Goal: Task Accomplishment & Management: Manage account settings

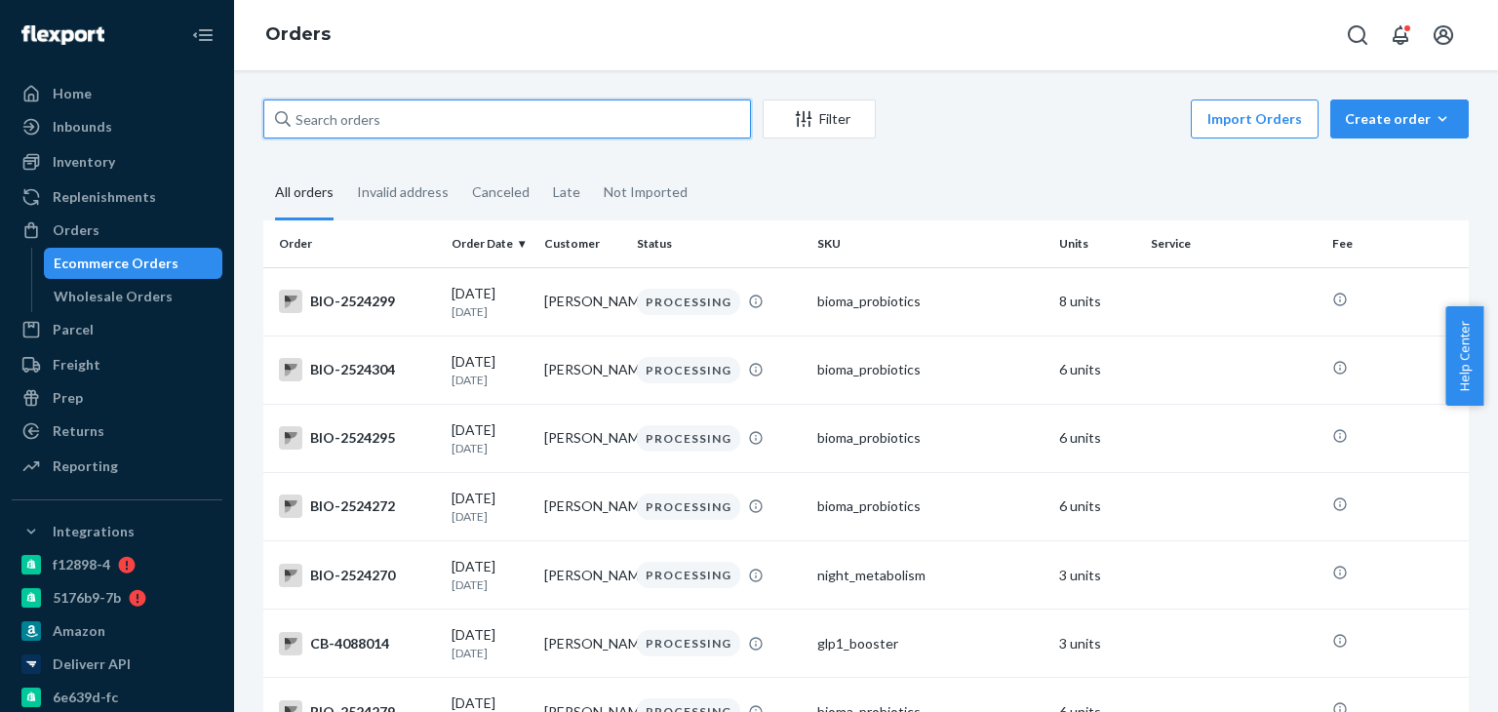
click at [499, 130] on input "text" at bounding box center [507, 118] width 488 height 39
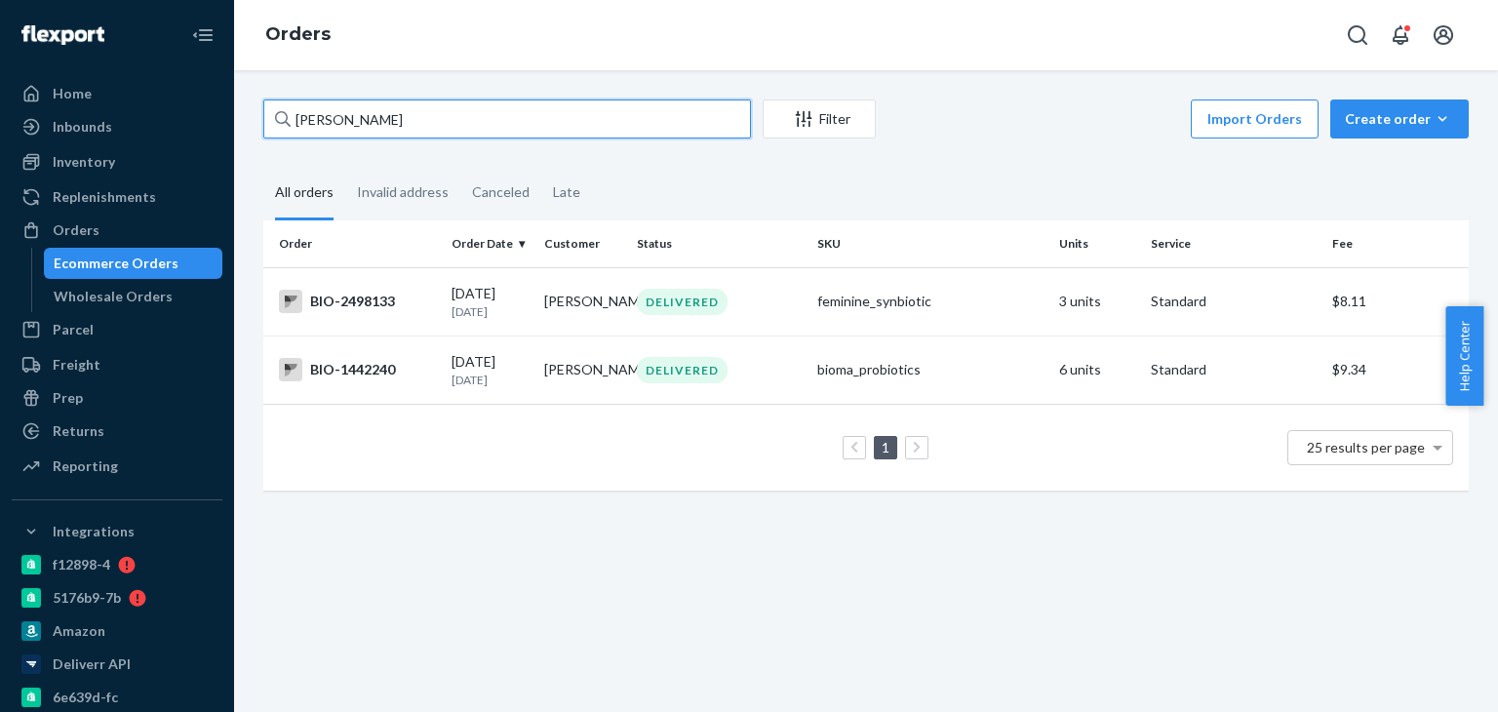
type input "Gloria Persaud"
click at [910, 310] on td "feminine_synbiotic" at bounding box center [929, 301] width 241 height 68
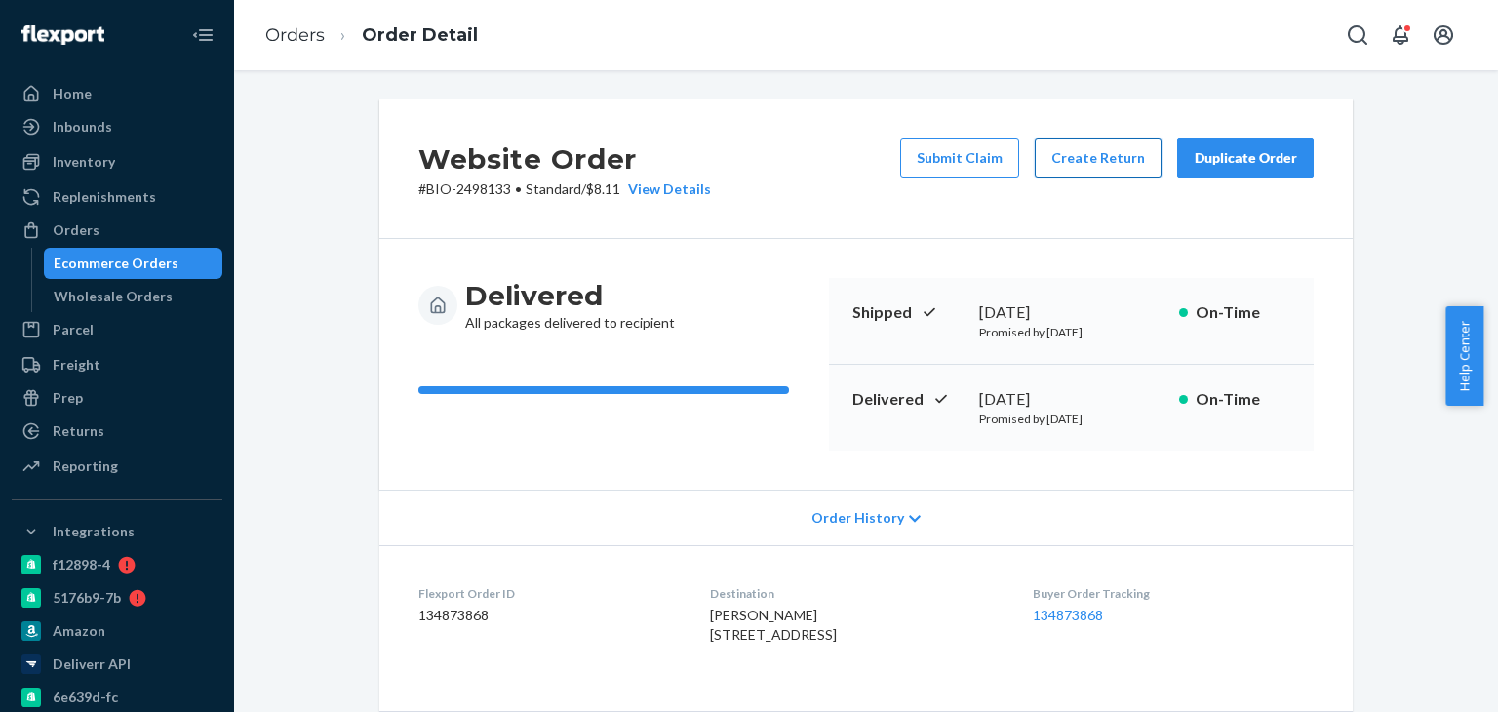
click at [1044, 147] on button "Create Return" at bounding box center [1098, 157] width 127 height 39
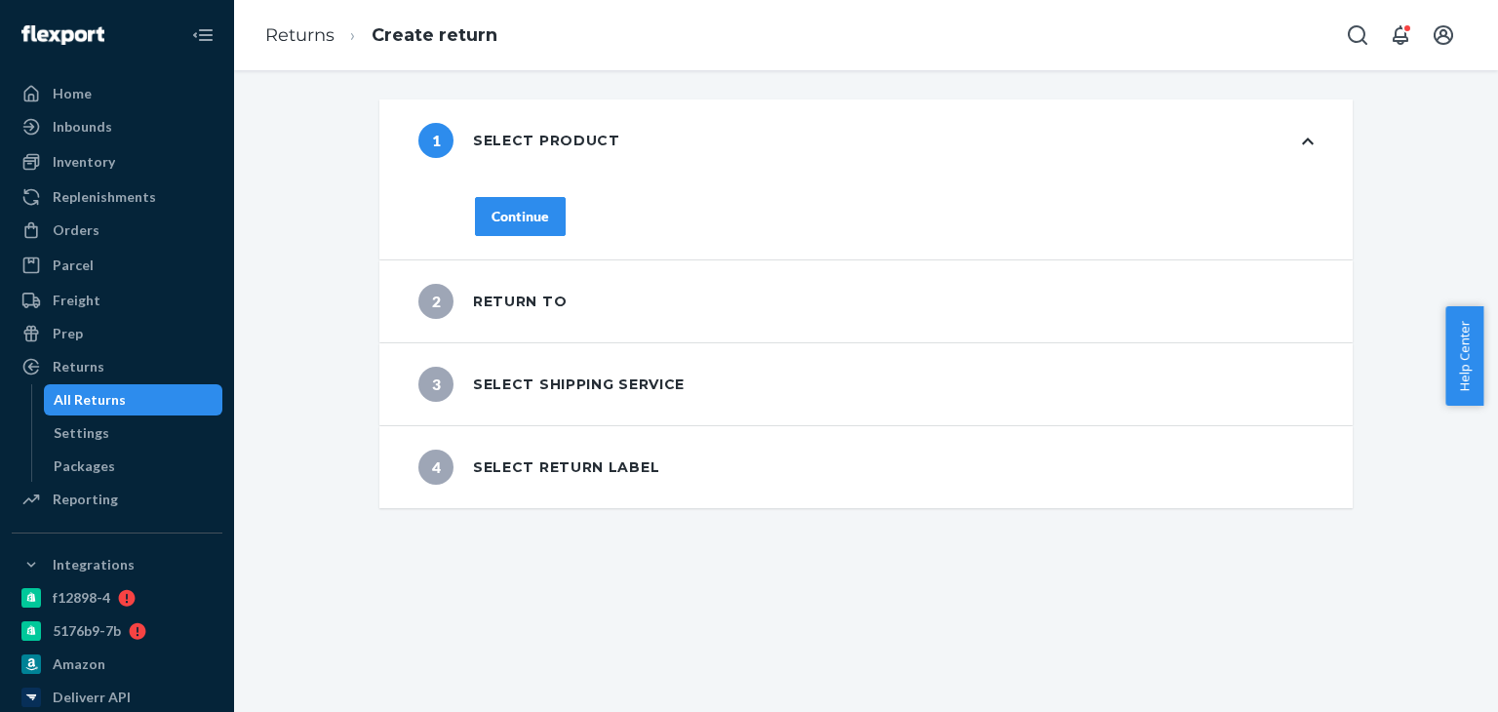
click at [524, 218] on div "Continue" at bounding box center [520, 217] width 58 height 20
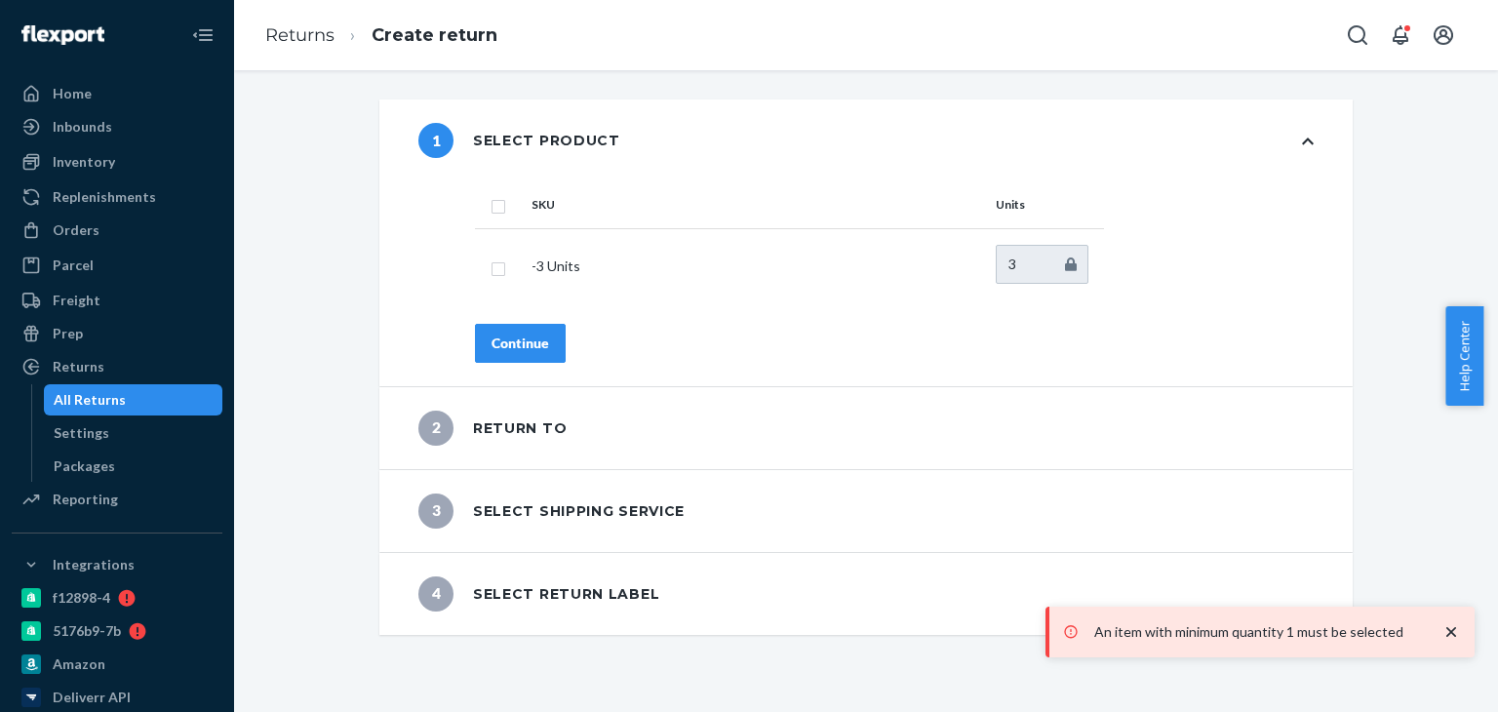
click at [499, 210] on th at bounding box center [499, 204] width 49 height 47
click at [491, 209] on input "checkbox" at bounding box center [498, 204] width 16 height 20
checkbox input "true"
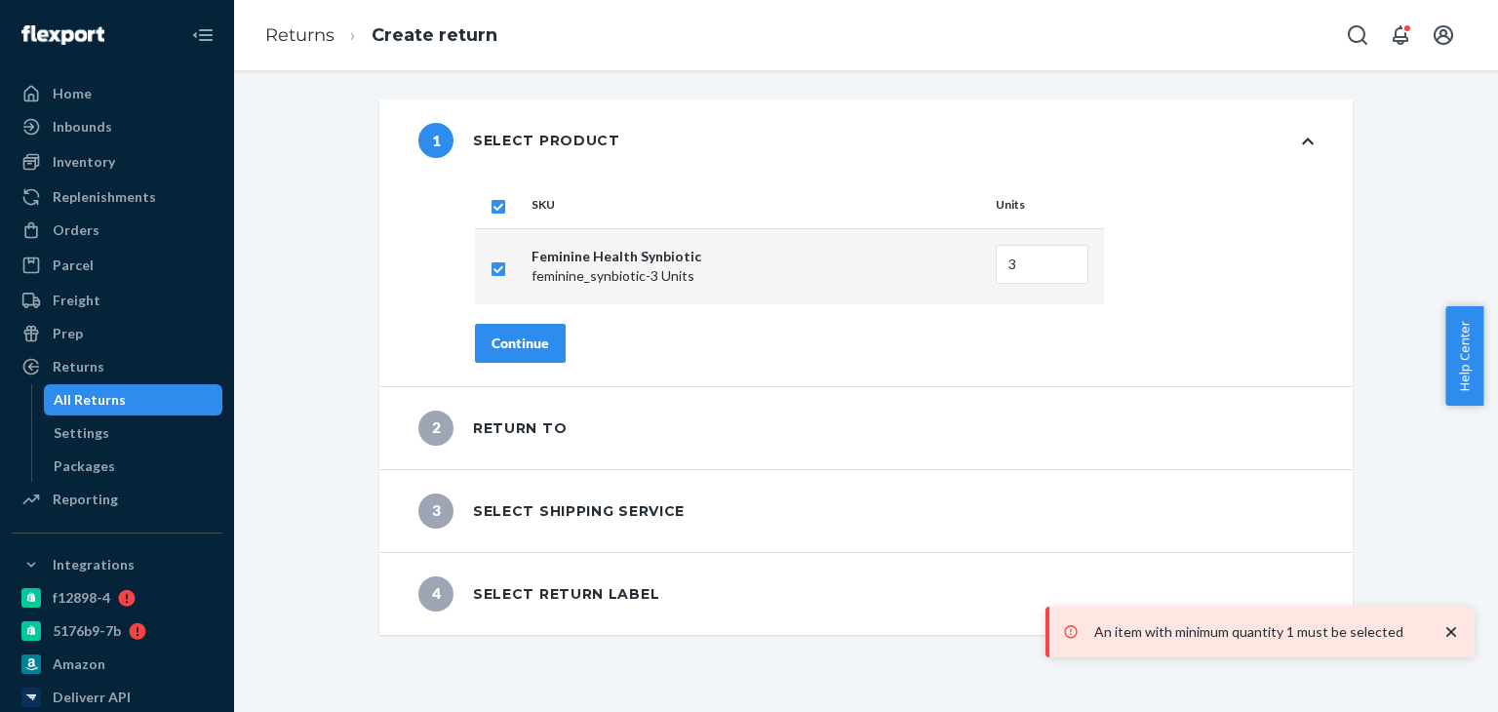
click at [530, 351] on button "Continue" at bounding box center [520, 343] width 91 height 39
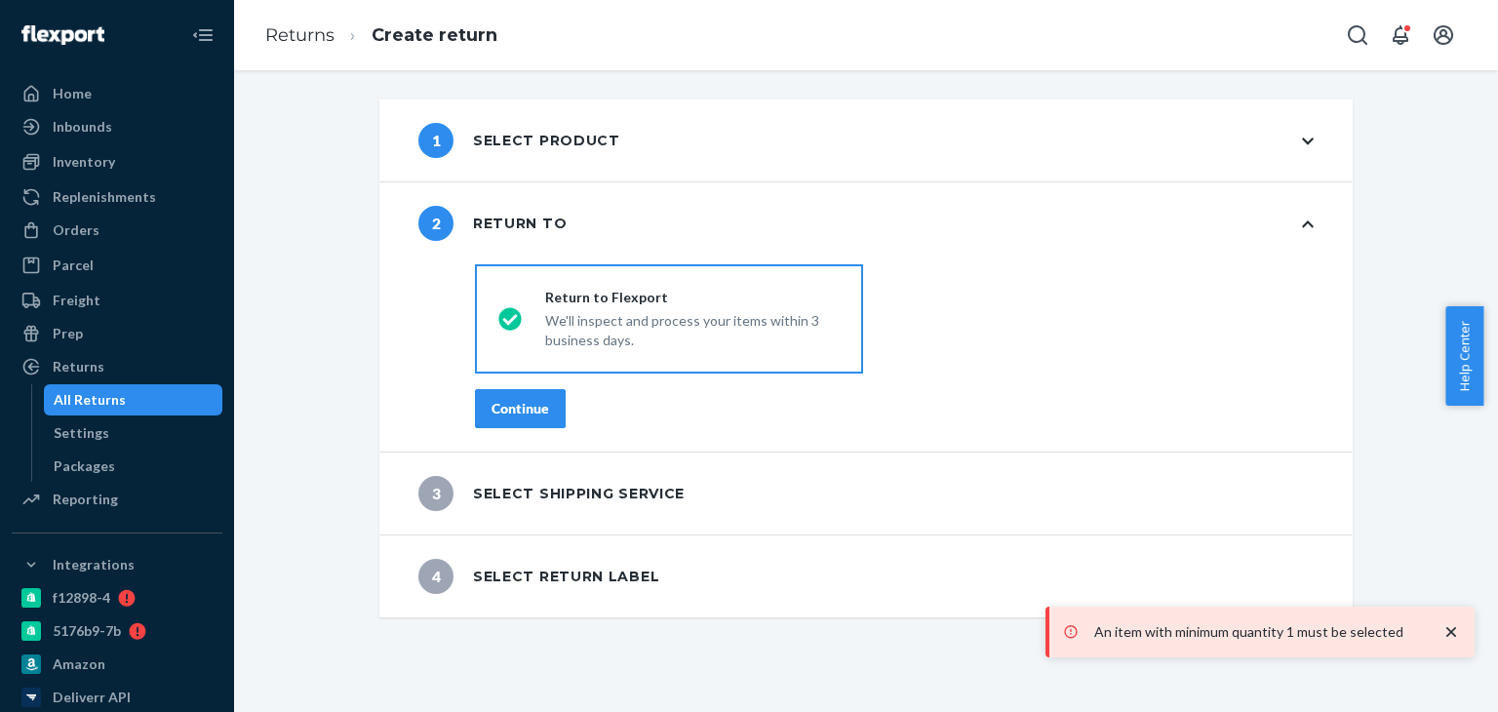
click at [491, 412] on div "Continue" at bounding box center [520, 409] width 58 height 20
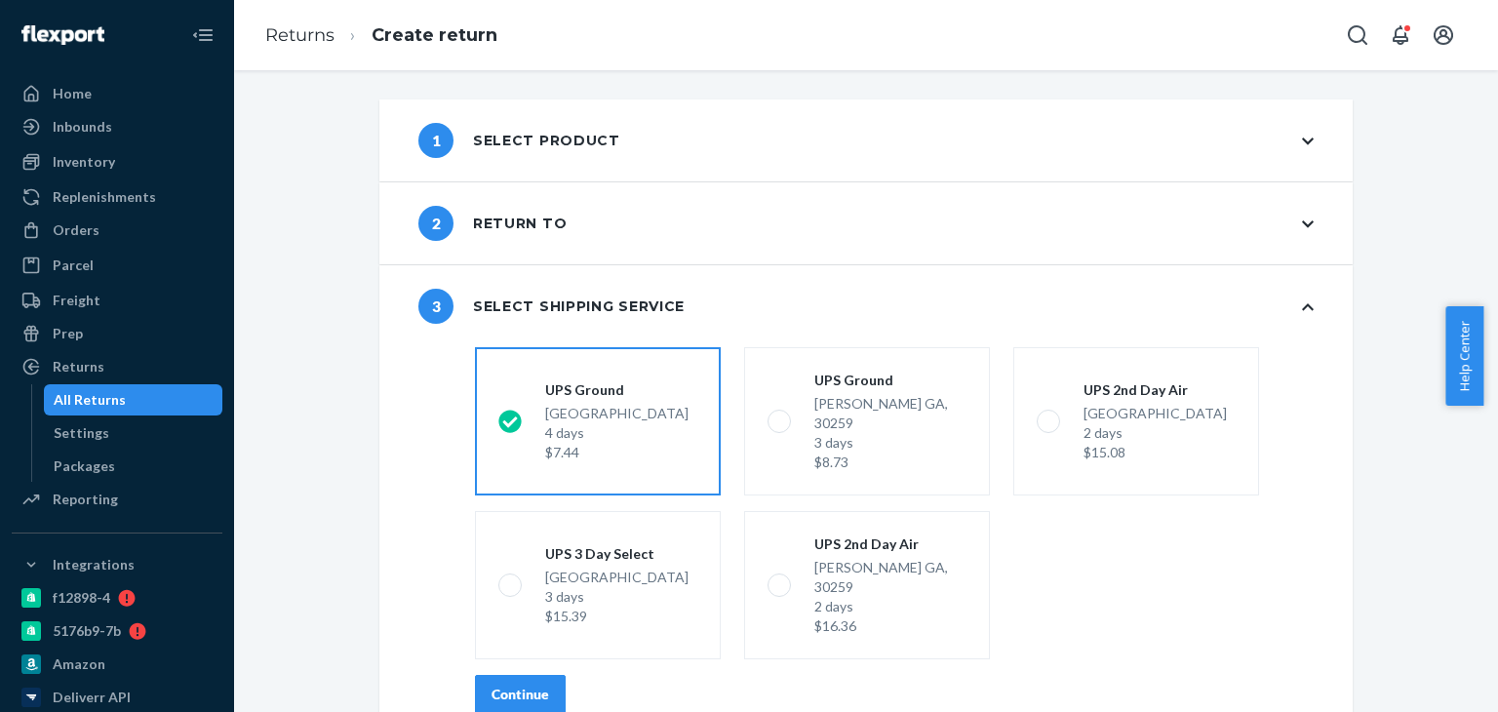
click at [510, 685] on div "Continue" at bounding box center [520, 695] width 58 height 20
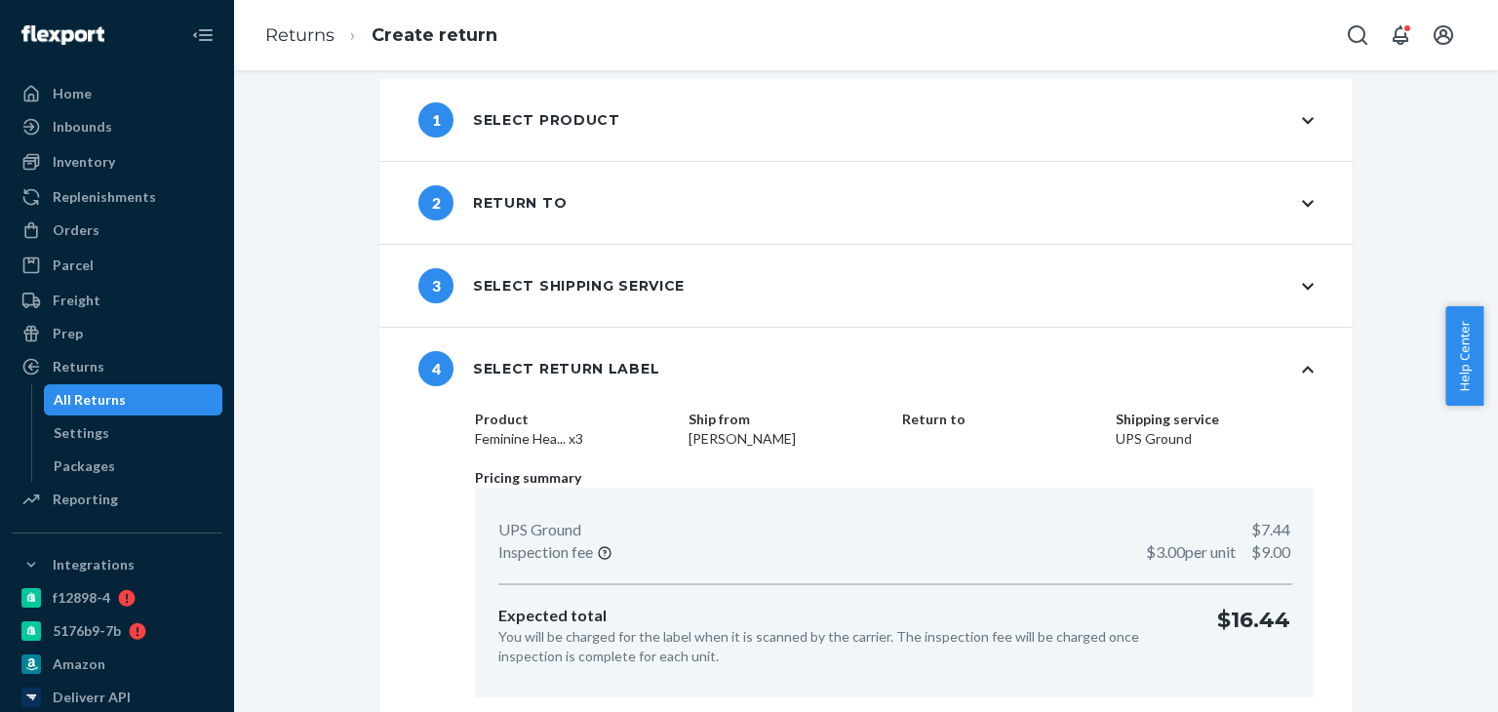
scroll to position [83, 0]
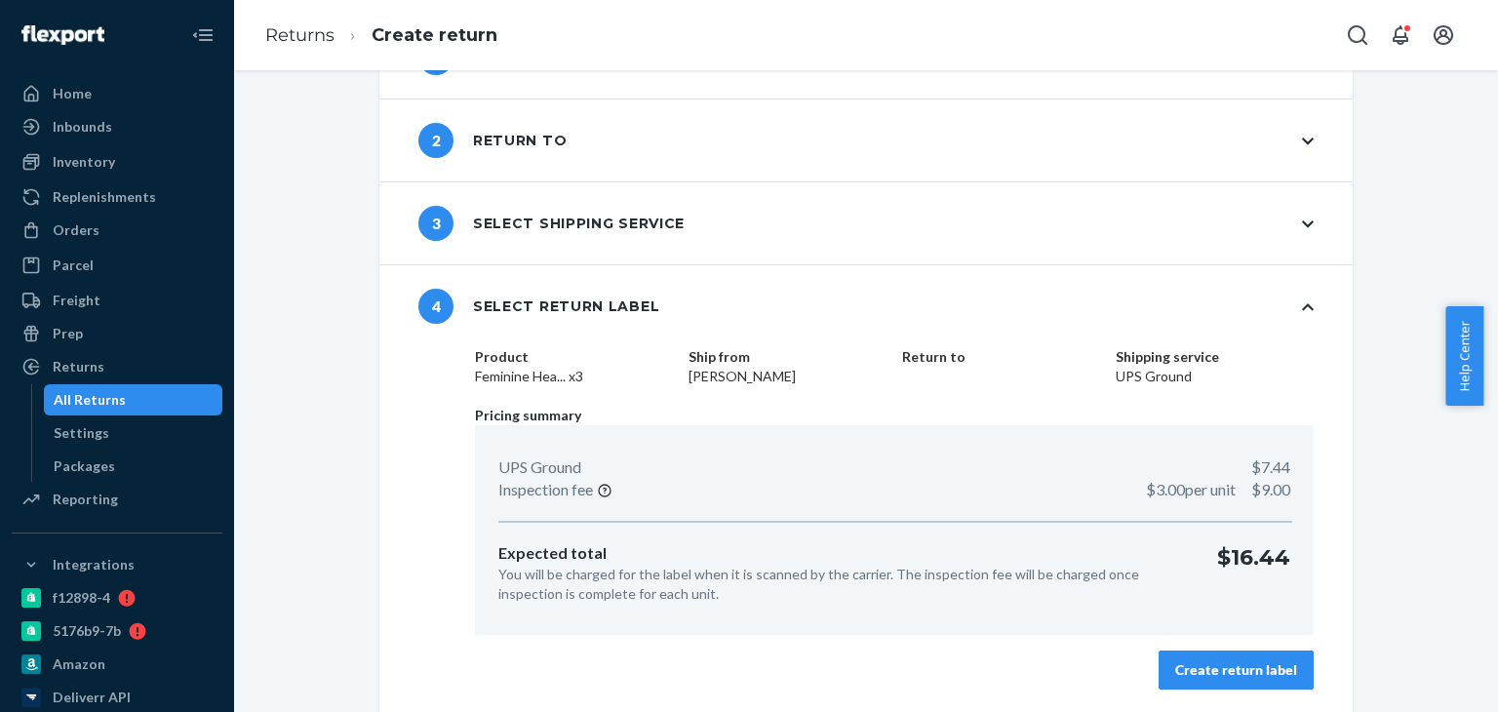
click at [1241, 676] on div "Create return label" at bounding box center [1236, 670] width 122 height 20
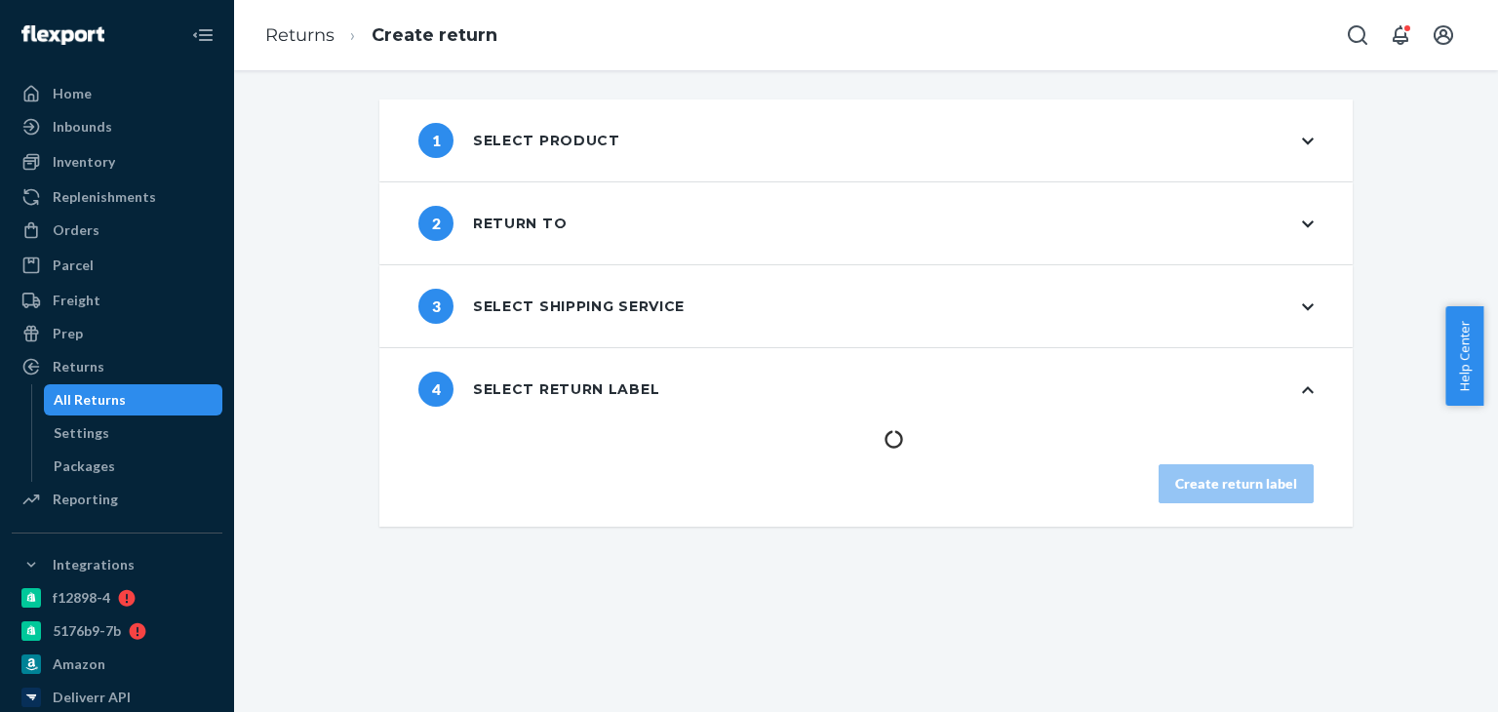
scroll to position [0, 0]
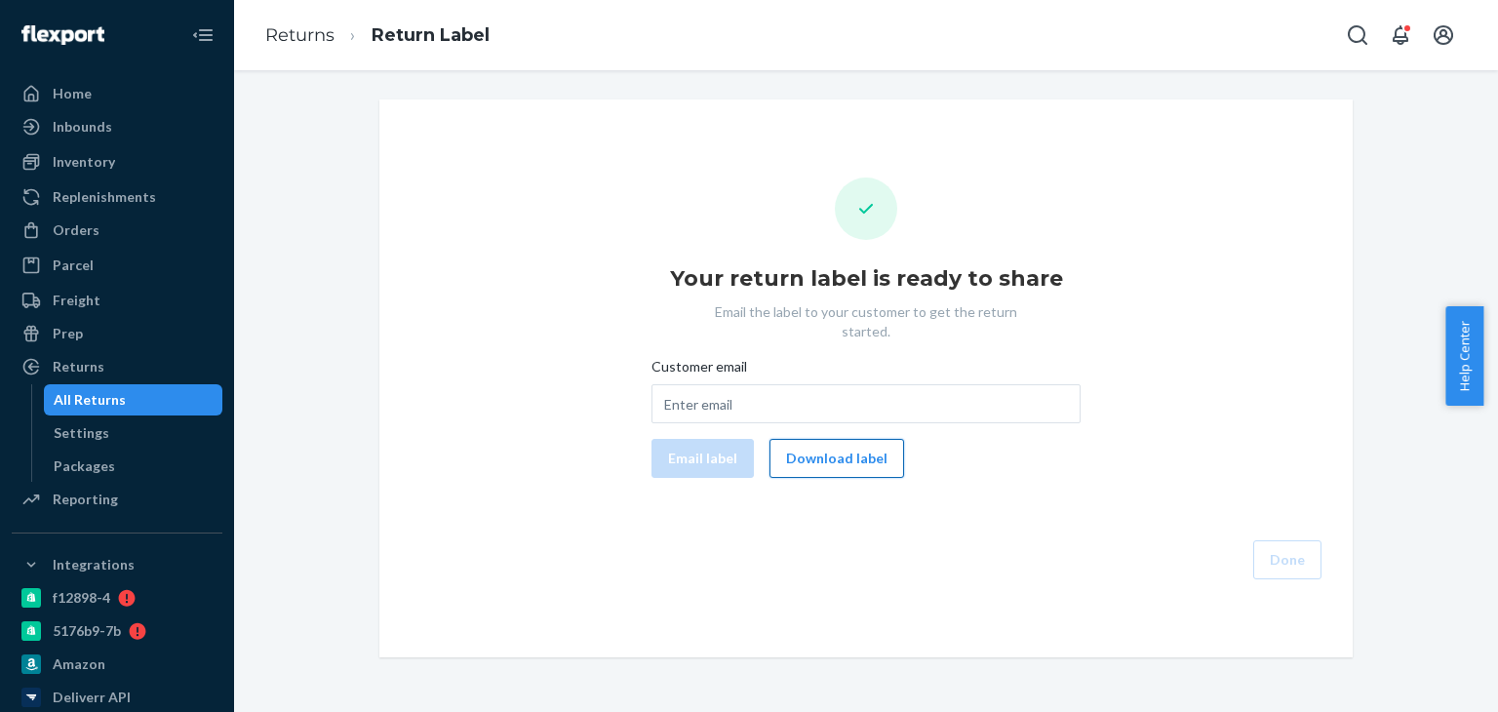
click at [851, 439] on button "Download label" at bounding box center [836, 458] width 135 height 39
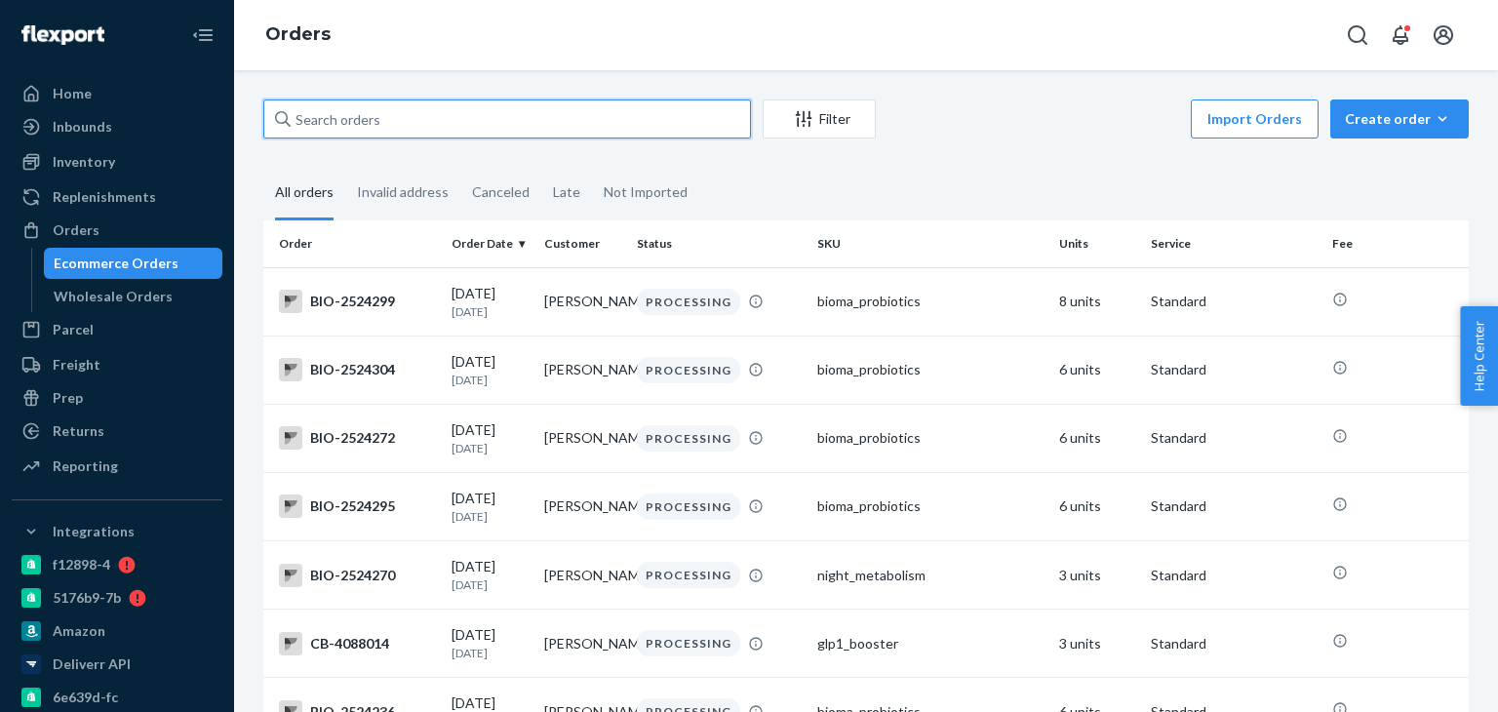
click at [350, 107] on input "text" at bounding box center [507, 118] width 488 height 39
paste input "2442832"
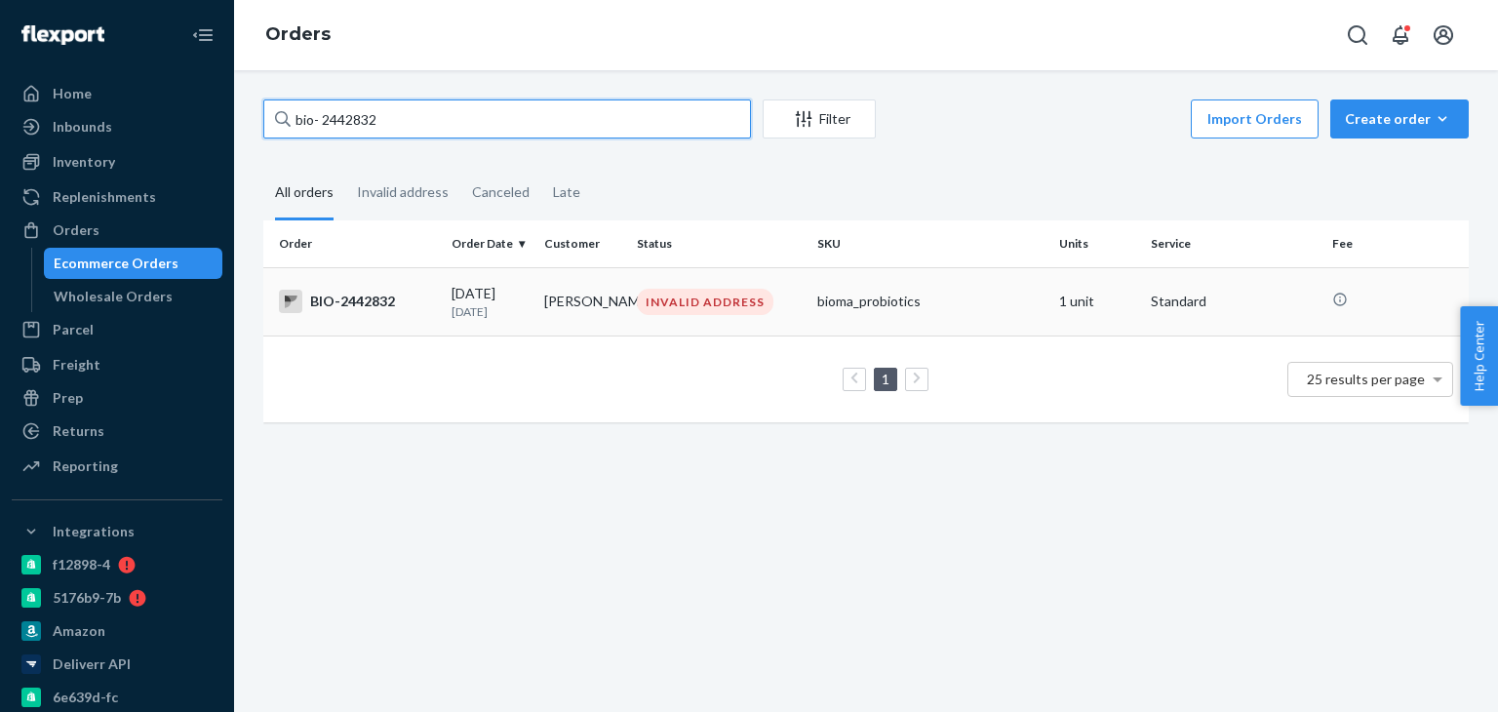
type input "bio- 2442832"
click at [909, 314] on td "bioma_probiotics" at bounding box center [929, 301] width 241 height 68
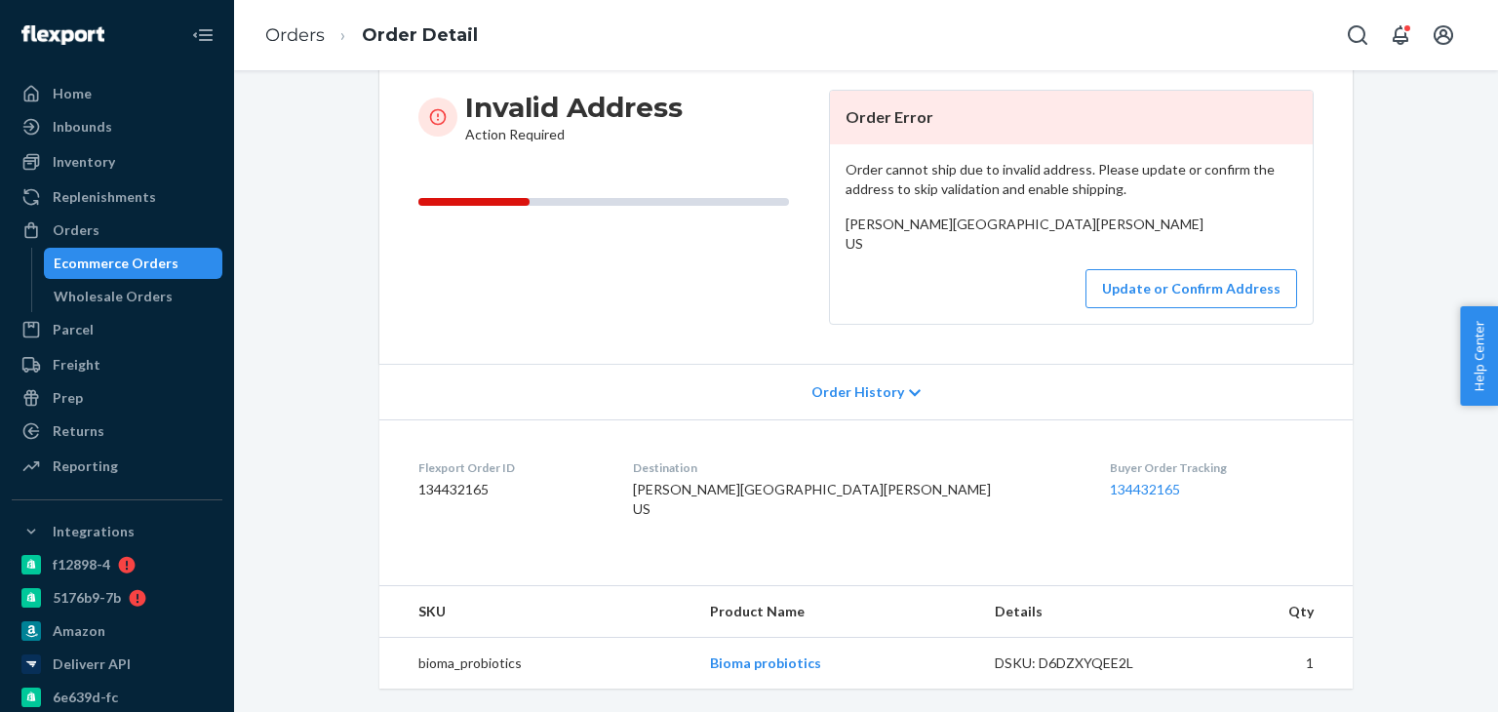
scroll to position [265, 0]
